Goal: Task Accomplishment & Management: Use online tool/utility

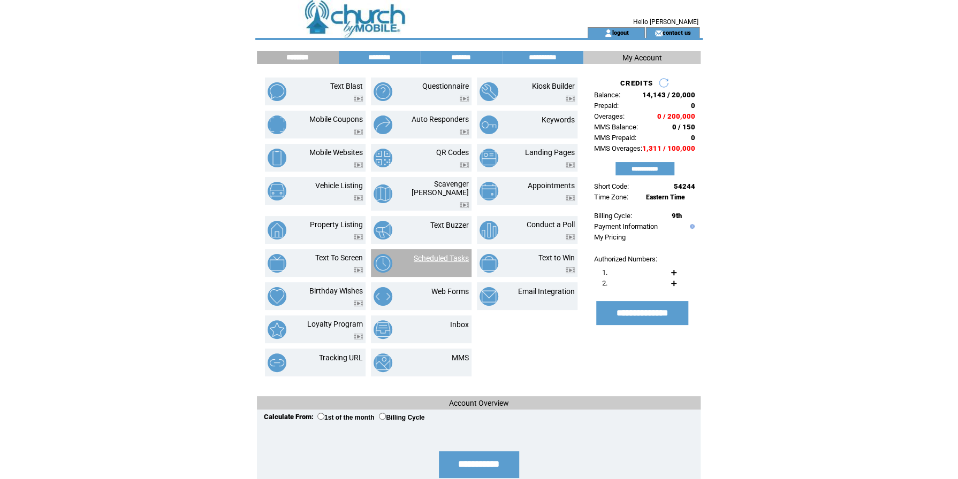
click at [452, 254] on link "Scheduled Tasks" at bounding box center [441, 258] width 55 height 9
